Goal: Navigation & Orientation: Find specific page/section

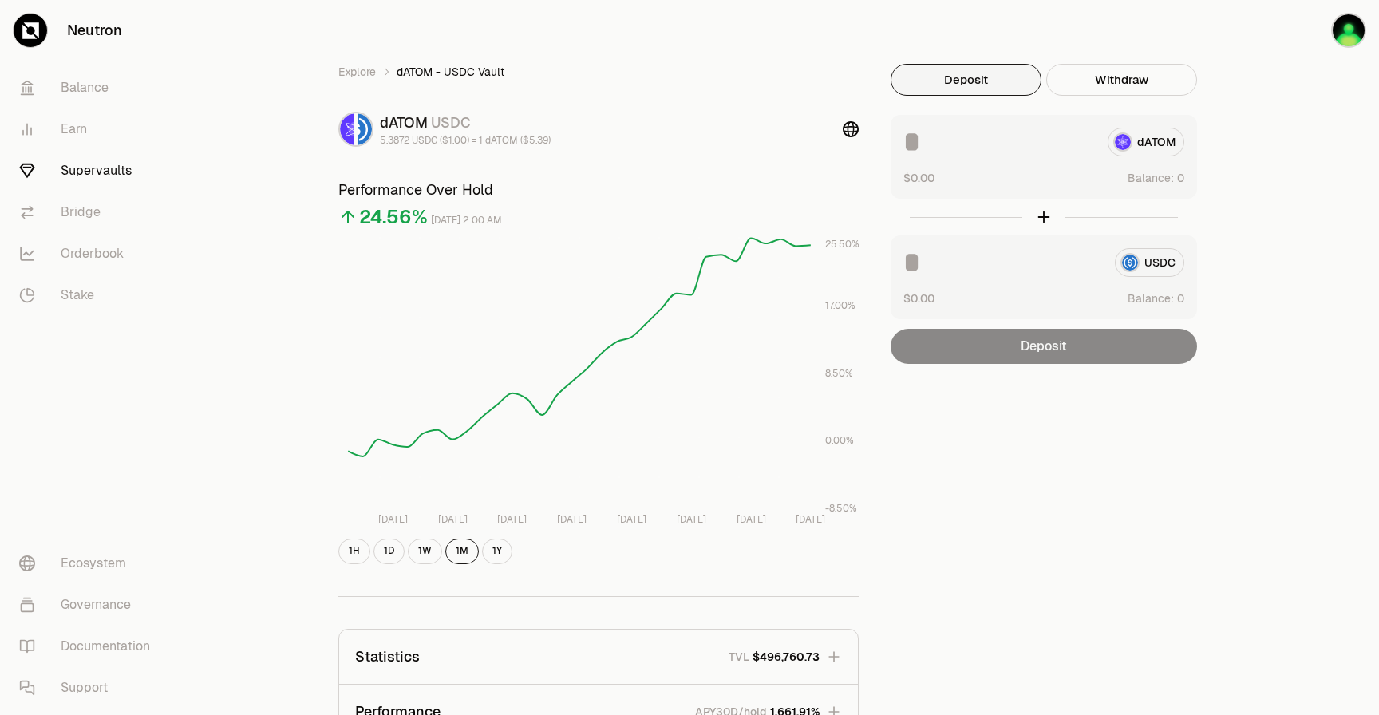
click at [119, 174] on link "Supervaults" at bounding box center [89, 171] width 166 height 42
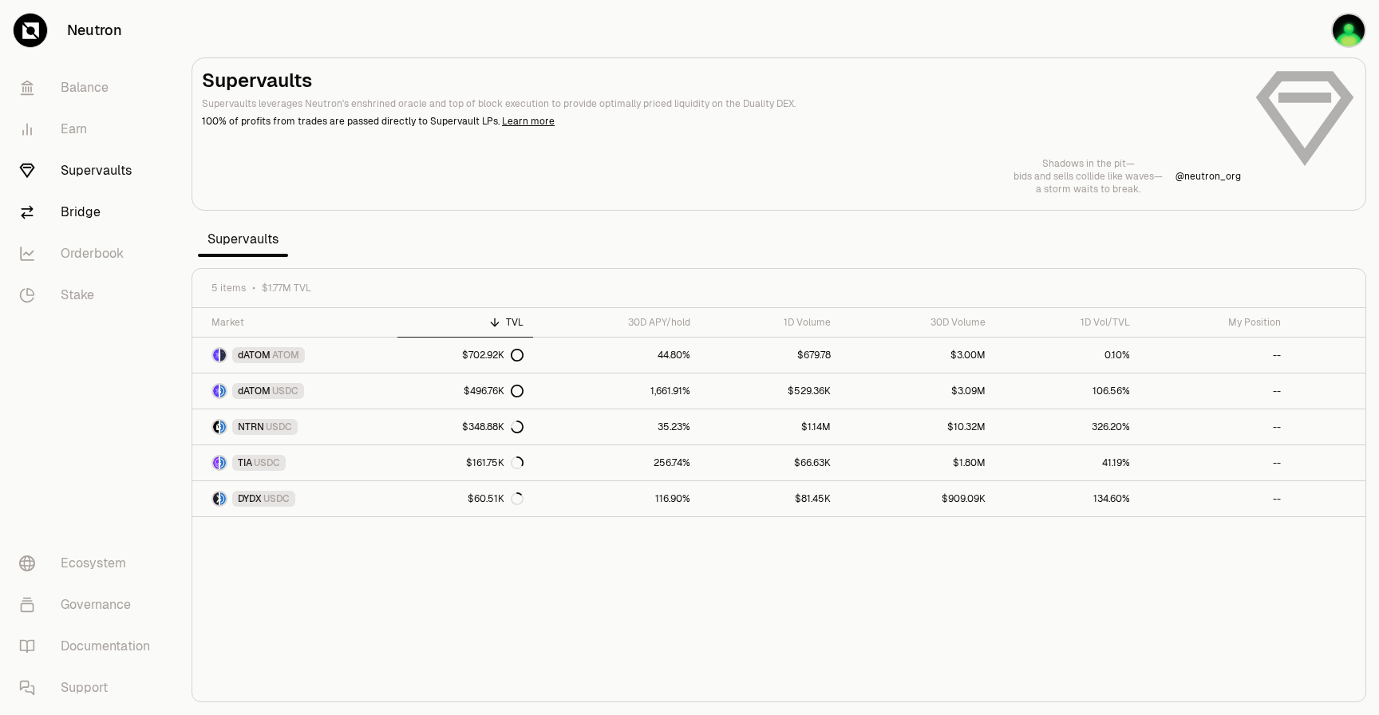
click at [102, 220] on link "Bridge" at bounding box center [89, 213] width 166 height 42
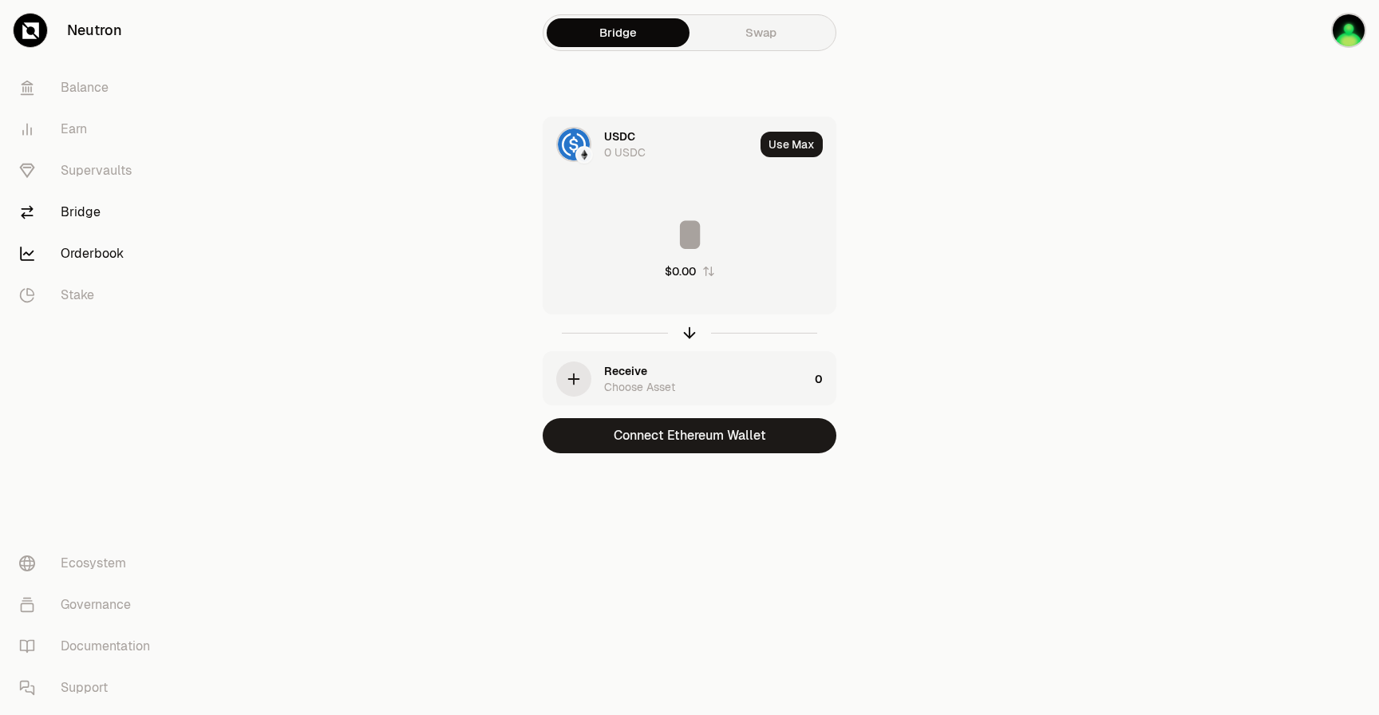
click at [107, 255] on link "Orderbook" at bounding box center [89, 254] width 166 height 42
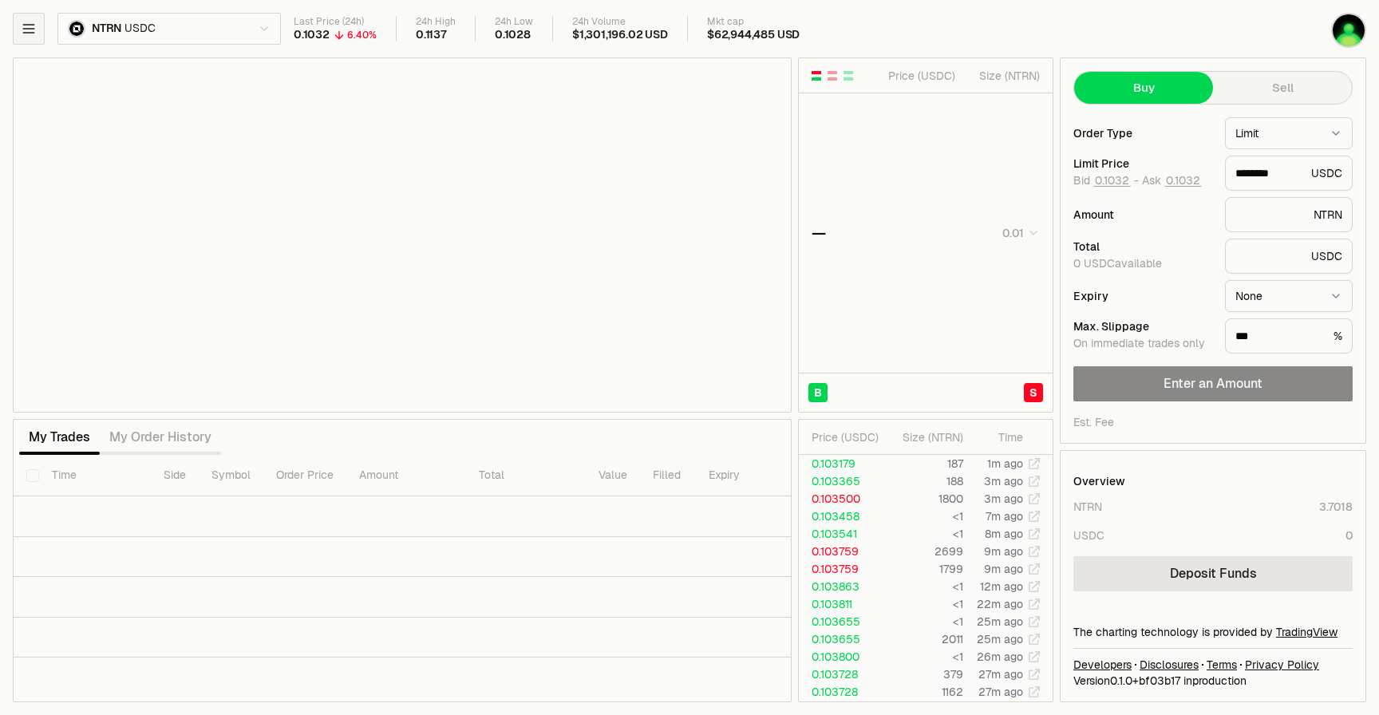
click at [40, 41] on button "button" at bounding box center [29, 29] width 32 height 32
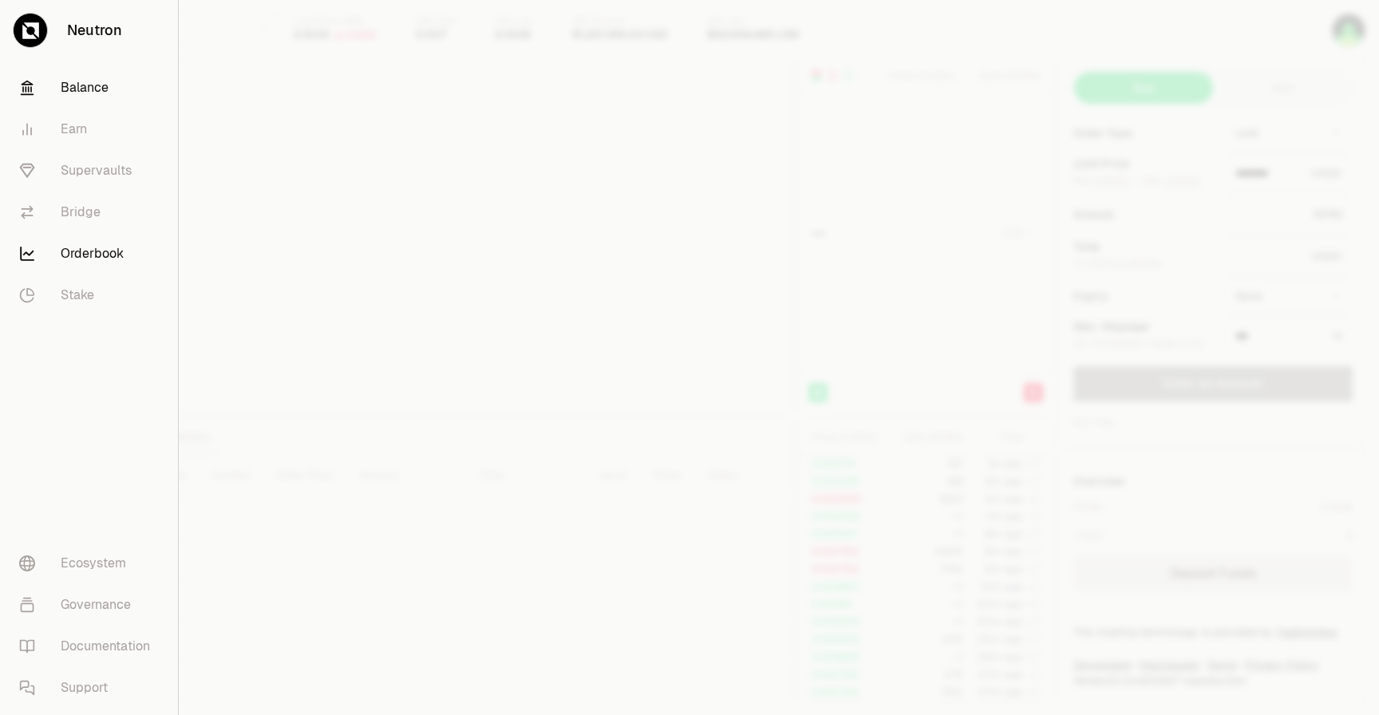
type input "********"
click at [62, 82] on link "Balance" at bounding box center [88, 88] width 165 height 42
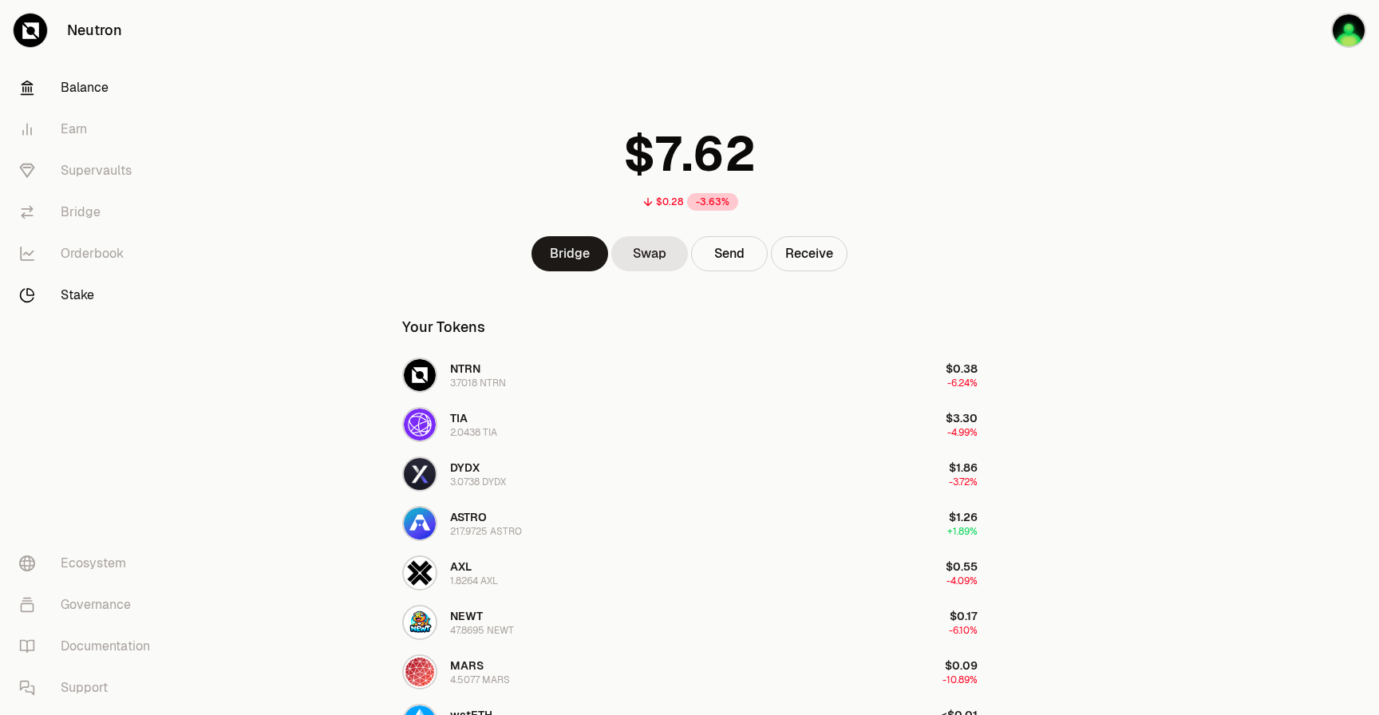
click at [74, 285] on link "Stake" at bounding box center [89, 296] width 166 height 42
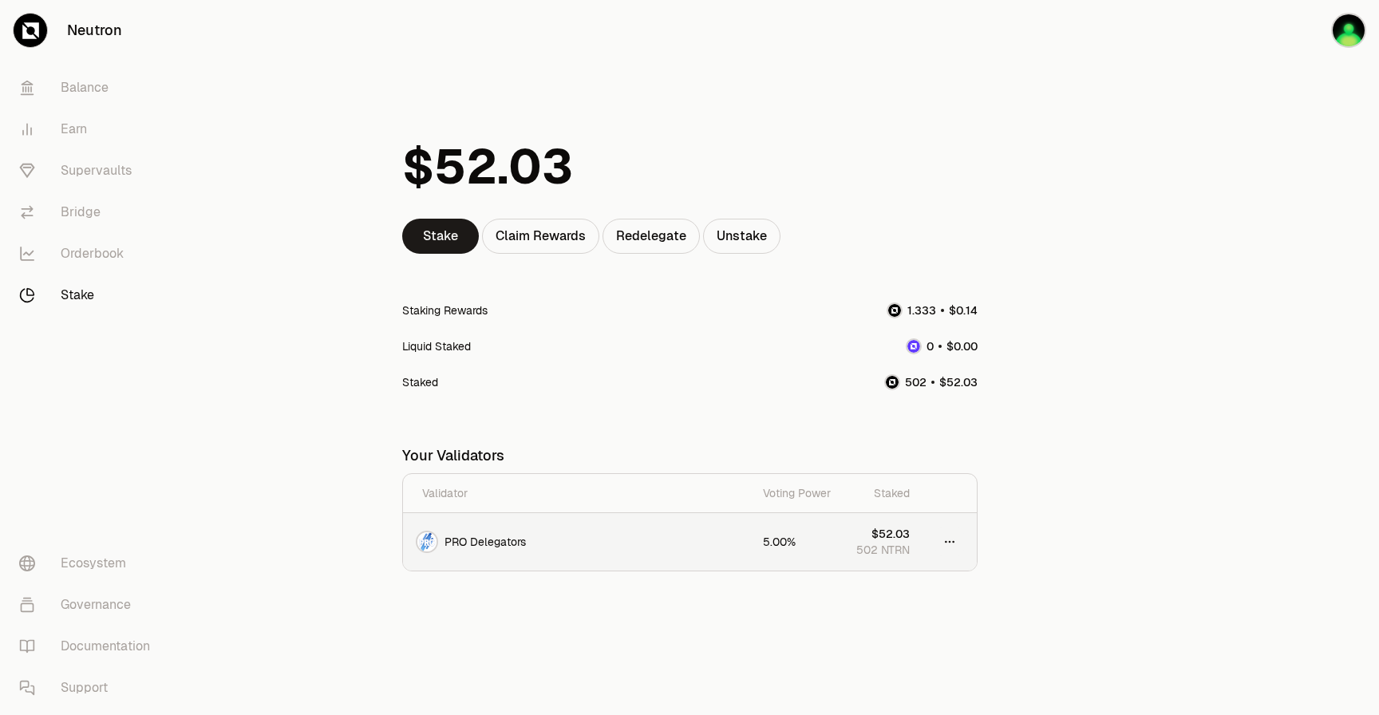
click at [945, 543] on html "Neutron Balance Earn Supervaults Bridge Orderbook Stake Ecosystem Governance Do…" at bounding box center [689, 357] width 1379 height 715
